Goal: Book appointment/travel/reservation

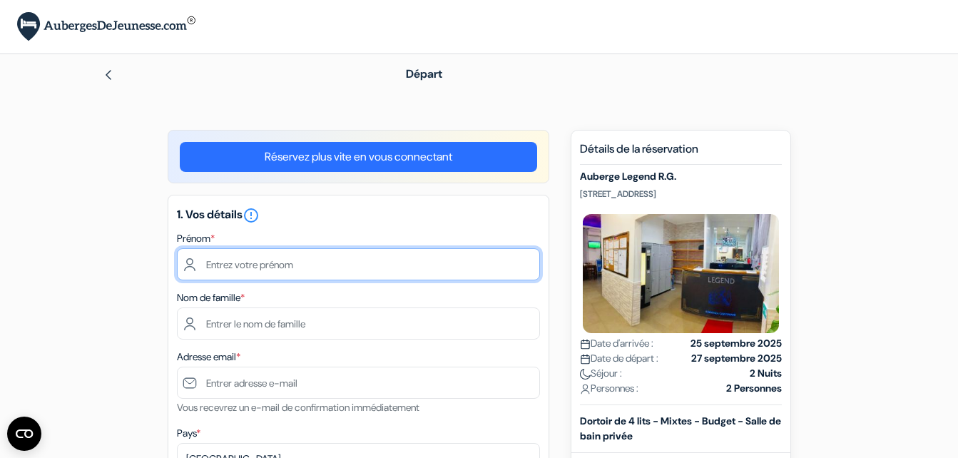
click at [340, 259] on input "text" at bounding box center [358, 264] width 363 height 32
type input "Maelys"
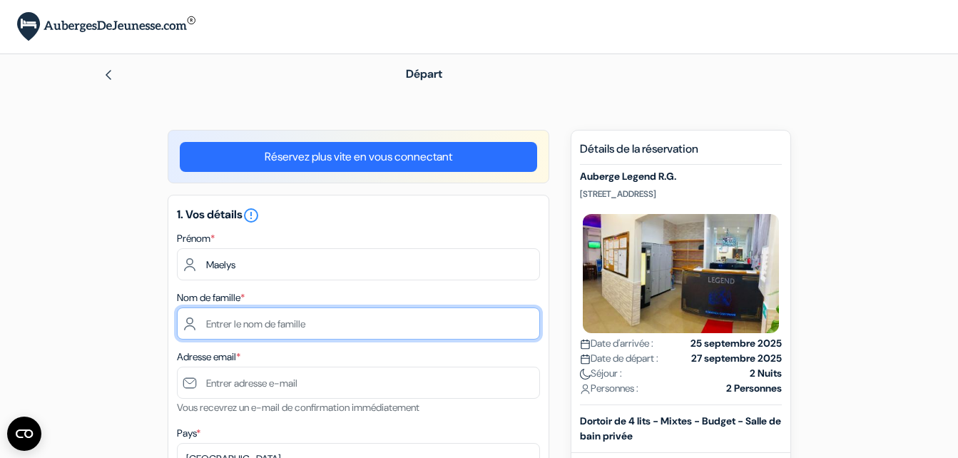
click at [341, 326] on input "text" at bounding box center [358, 324] width 363 height 32
type input "[PERSON_NAME]"
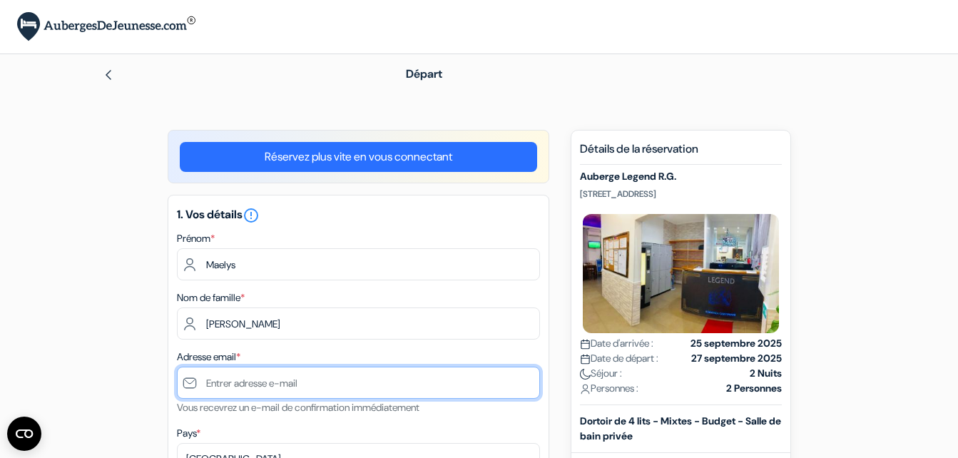
click at [313, 376] on input "text" at bounding box center [358, 383] width 363 height 32
click at [317, 383] on input "text" at bounding box center [358, 383] width 363 height 32
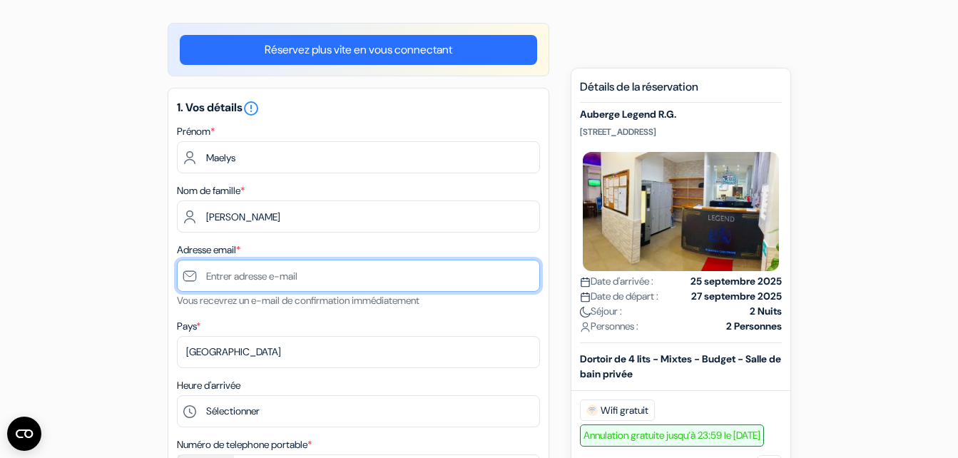
scroll to position [115, 0]
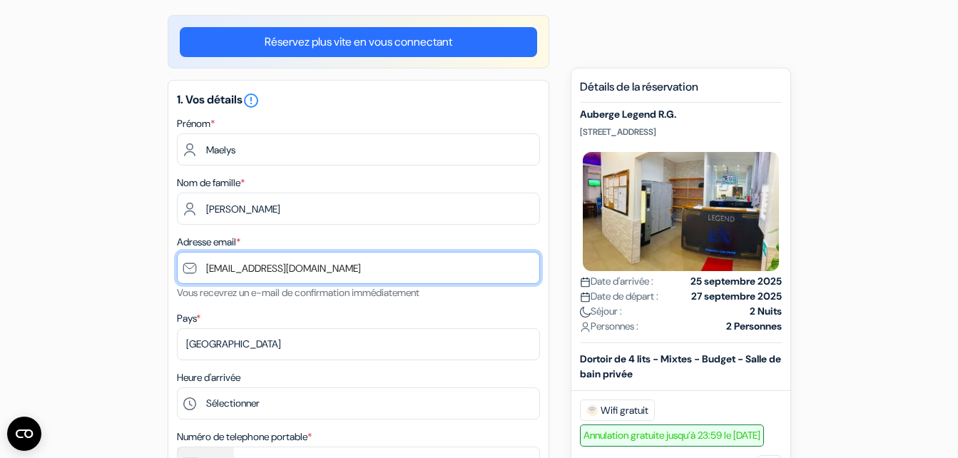
type input "[EMAIL_ADDRESS][DOMAIN_NAME]"
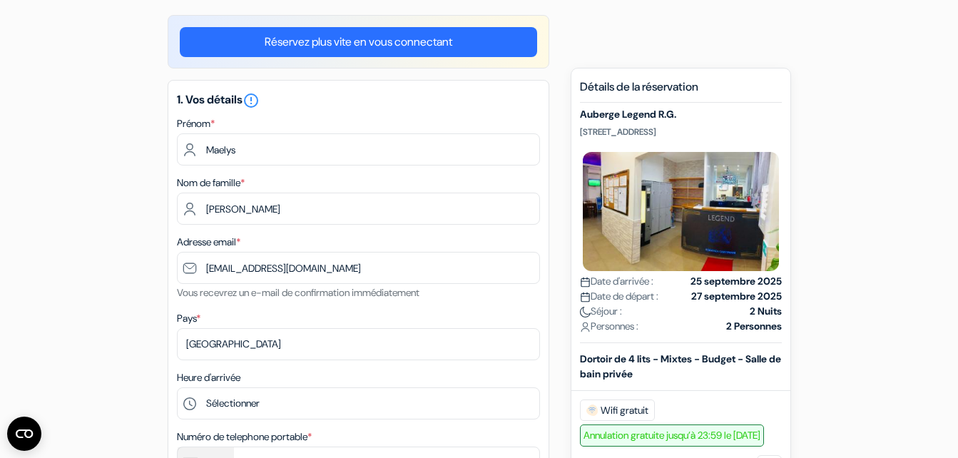
click at [498, 311] on div "Pays * Selectionner le pays Abkhazie [GEOGRAPHIC_DATA] [GEOGRAPHIC_DATA] Du [GE…" at bounding box center [358, 335] width 363 height 51
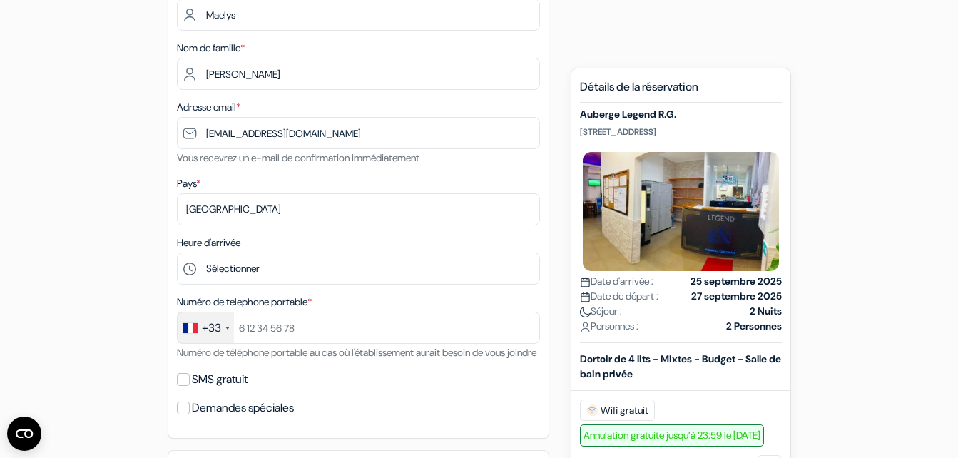
scroll to position [253, 0]
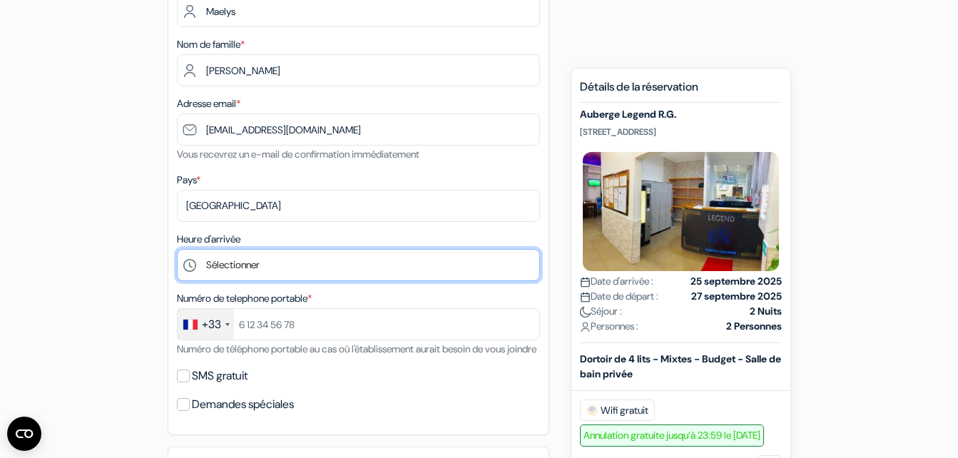
click at [303, 253] on select "Sélectionner 1:00 2:00 3:00 4:00 5:00 6:00 7:00 8:00 9:00 10:00 11:00 12:00 13:…" at bounding box center [358, 265] width 363 height 32
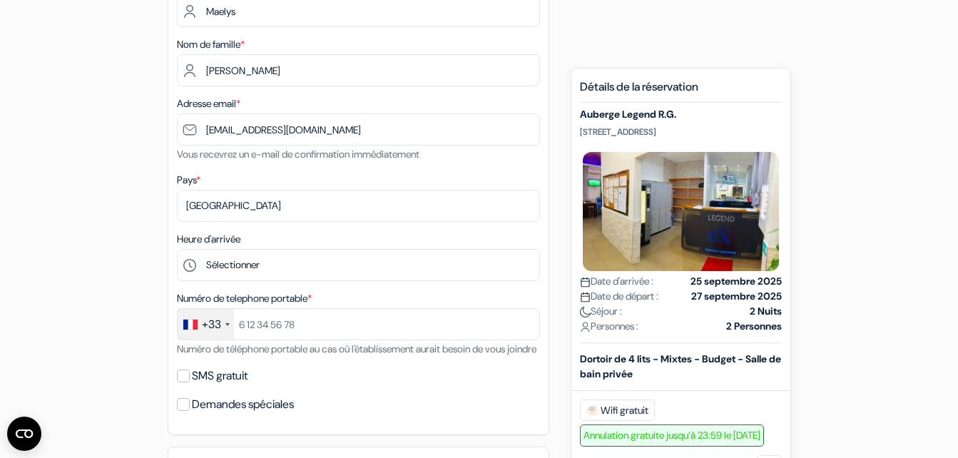
click at [76, 232] on div "add_box Auberge Legend R.G. [STREET_ADDRESS] Détails de l'établissement X Auber…" at bounding box center [479, 461] width 813 height 1168
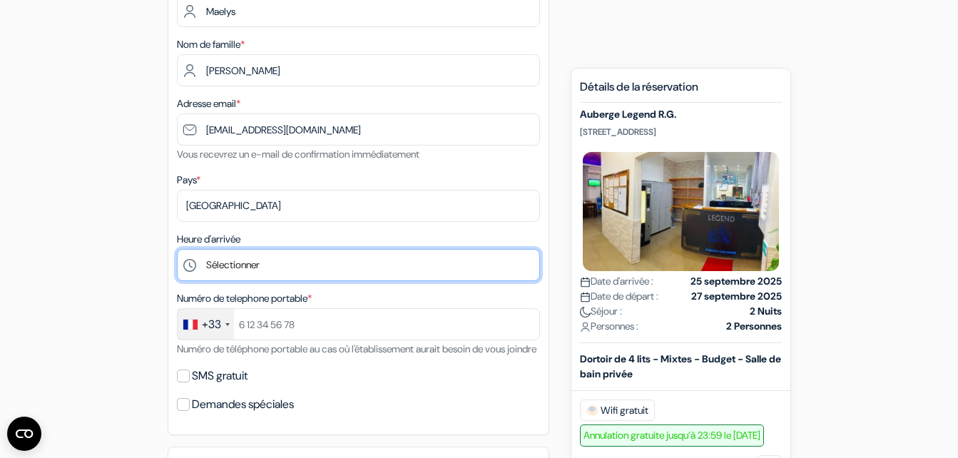
click at [309, 265] on select "Sélectionner 1:00 2:00 3:00 4:00 5:00 6:00 7:00 8:00 9:00 10:00 11:00 12:00 13:…" at bounding box center [358, 265] width 363 height 32
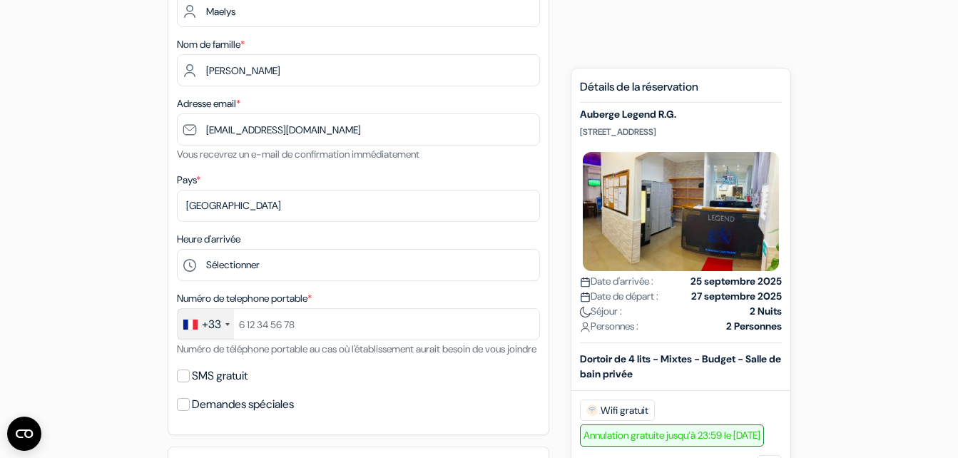
click at [891, 278] on form "Départ add_box Auberge Legend R.G. [STREET_ADDRESS] Détails de l'établissement …" at bounding box center [479, 405] width 958 height 1208
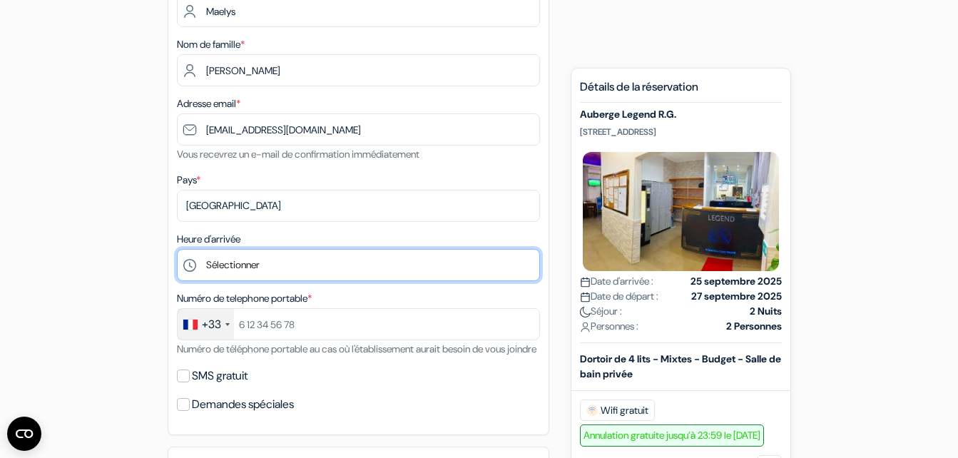
click at [300, 266] on select "Sélectionner 1:00 2:00 3:00 4:00 5:00 6:00 7:00 8:00 9:00 10:00 11:00 12:00 13:…" at bounding box center [358, 265] width 363 height 32
select select "15"
click at [177, 249] on select "Sélectionner 1:00 2:00 3:00 4:00 5:00 6:00 7:00 8:00 9:00 10:00 11:00 12:00 13:…" at bounding box center [358, 265] width 363 height 32
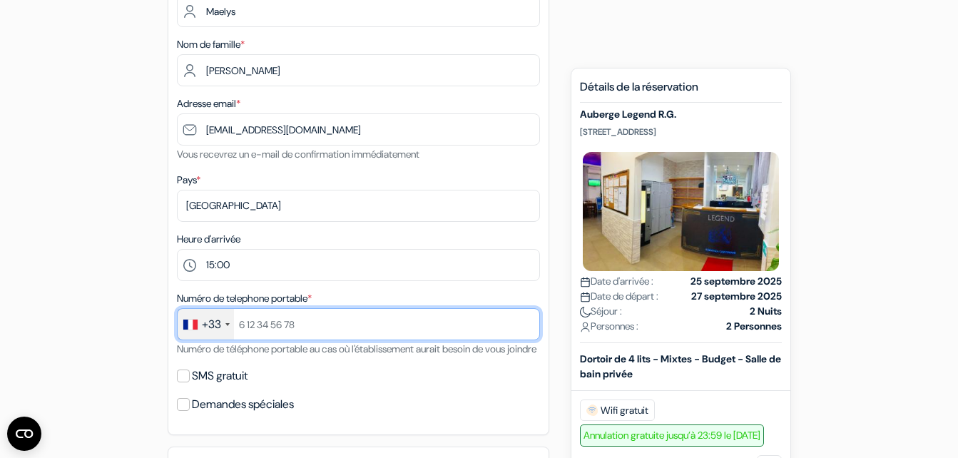
click at [425, 328] on input "text" at bounding box center [358, 324] width 363 height 32
type input "626516163"
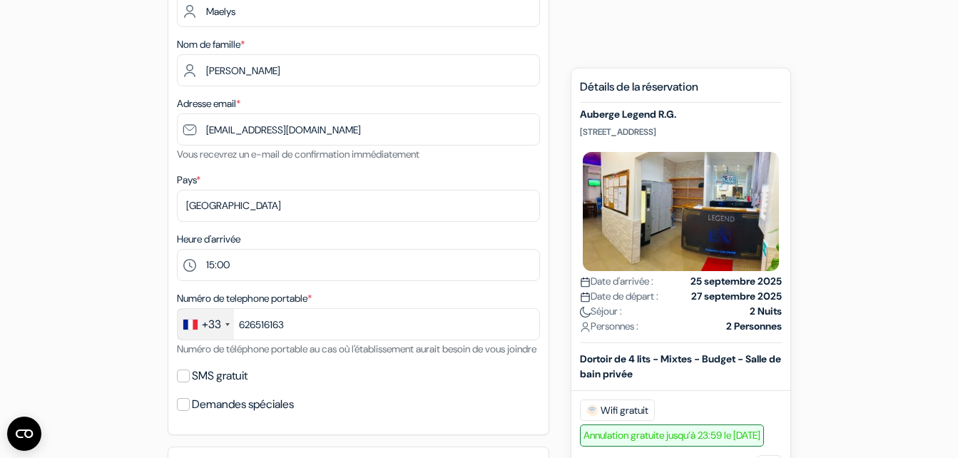
click at [505, 386] on div "SMS gratuit" at bounding box center [358, 376] width 363 height 20
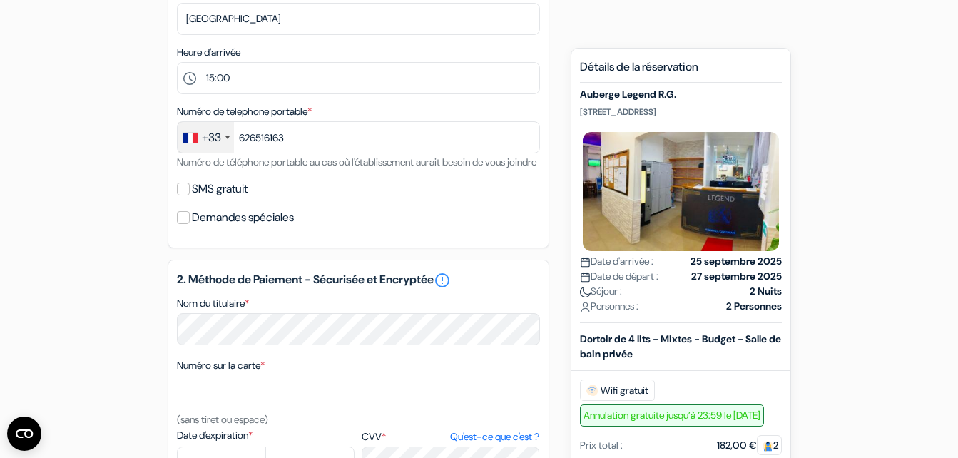
scroll to position [443, 0]
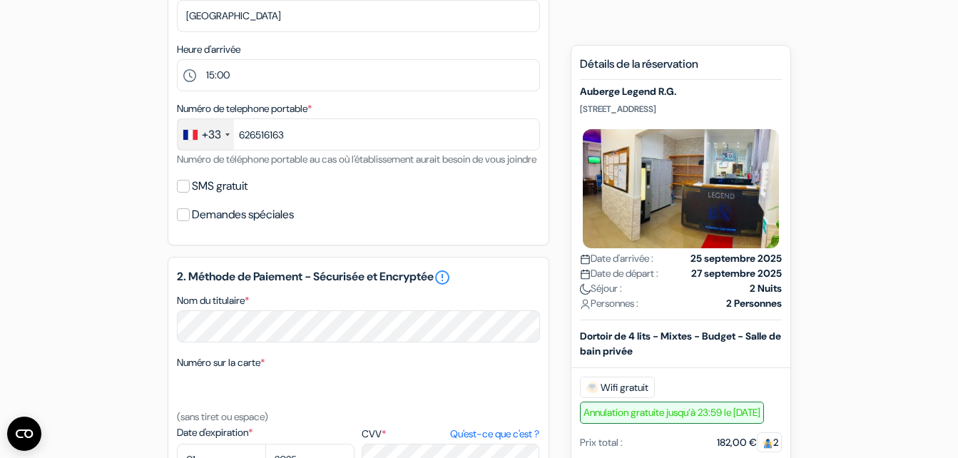
click at [177, 196] on div "SMS gratuit" at bounding box center [358, 186] width 363 height 20
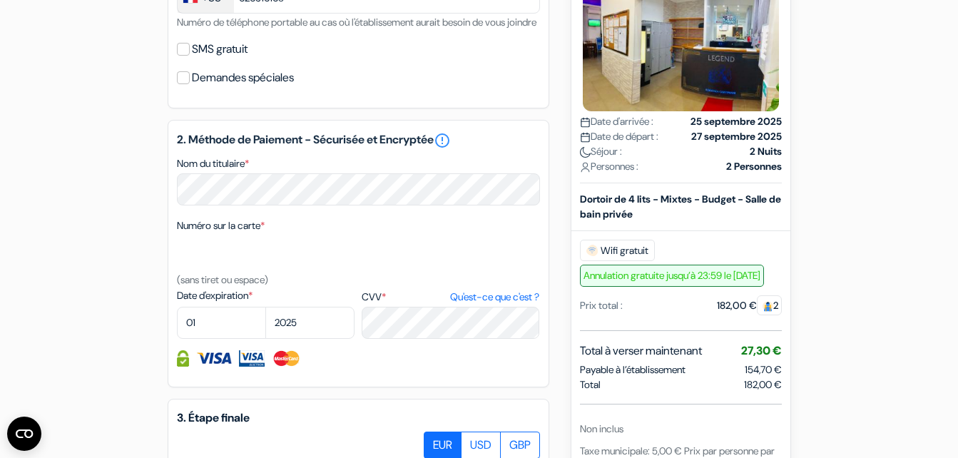
scroll to position [579, 0]
click at [223, 331] on select "01 02 03 04 05 06 07 08 09 10 11 12" at bounding box center [221, 324] width 89 height 32
select select "09"
click at [310, 340] on select "2025 2026 2027 2028 2029 2030 2031 2032 2033 2034 2035 2036 2037 2038 2039 2040…" at bounding box center [309, 324] width 89 height 32
select select "2027"
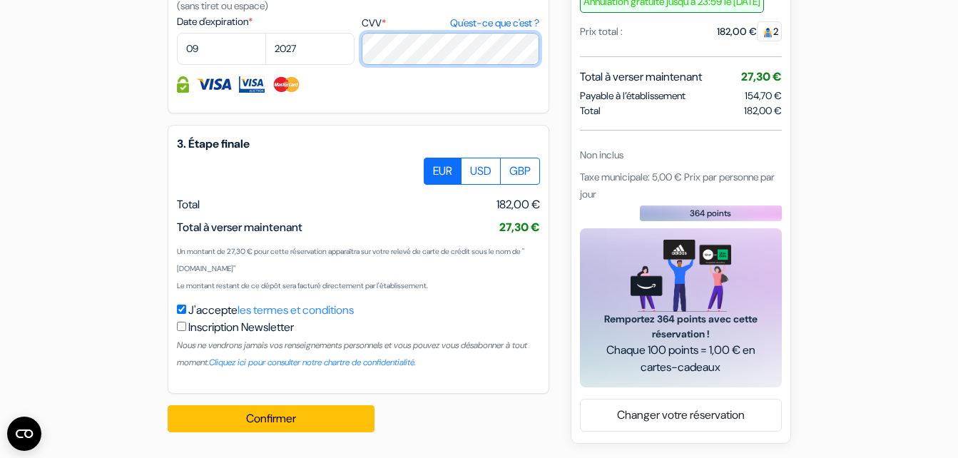
scroll to position [871, 0]
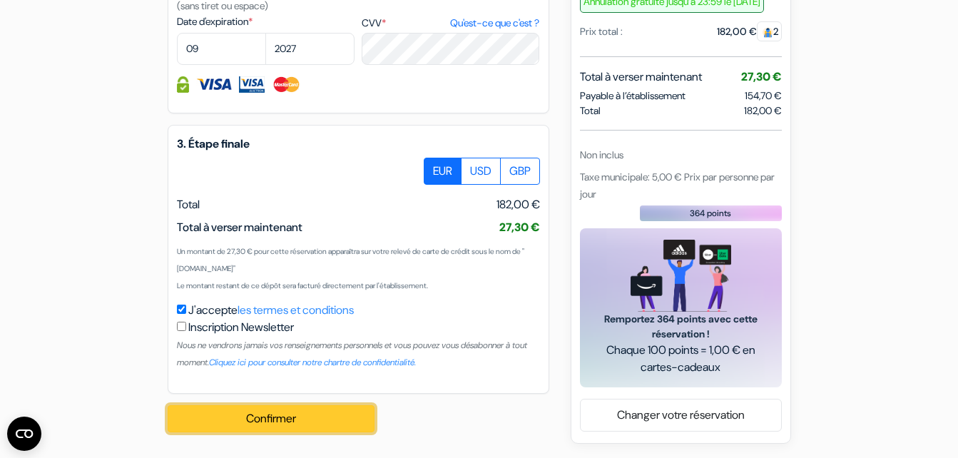
click at [323, 420] on button "Confirmer Loading..." at bounding box center [271, 418] width 207 height 27
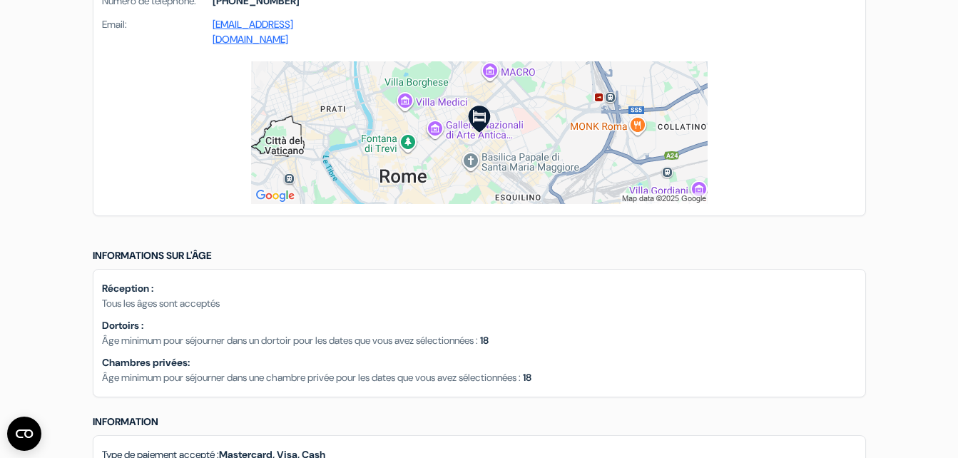
scroll to position [1059, 0]
